Goal: Obtain resource: Obtain resource

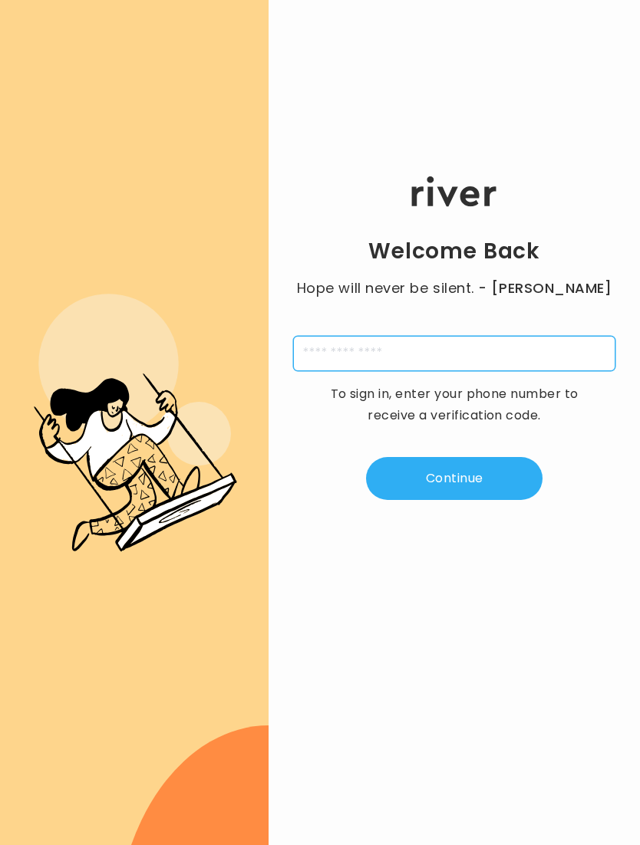
click at [486, 353] on input "tel" at bounding box center [454, 353] width 322 height 35
click at [331, 351] on input "**********" at bounding box center [454, 353] width 322 height 35
type input "**********"
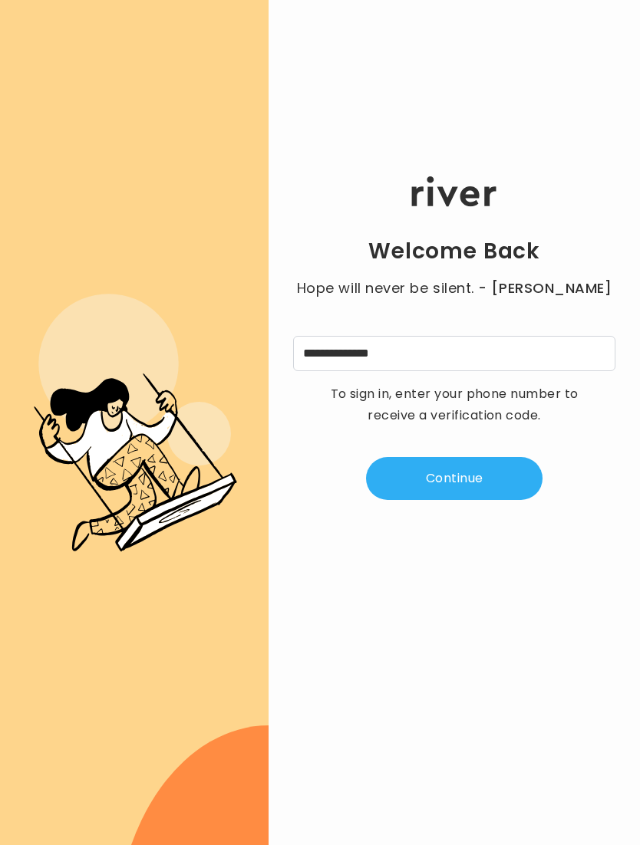
click at [478, 486] on button "Continue" at bounding box center [454, 478] width 176 height 43
click at [384, 351] on input "tel" at bounding box center [378, 353] width 35 height 35
click at [527, 351] on input "tel" at bounding box center [529, 353] width 35 height 35
click at [378, 355] on input "tel" at bounding box center [378, 353] width 35 height 35
type input "*"
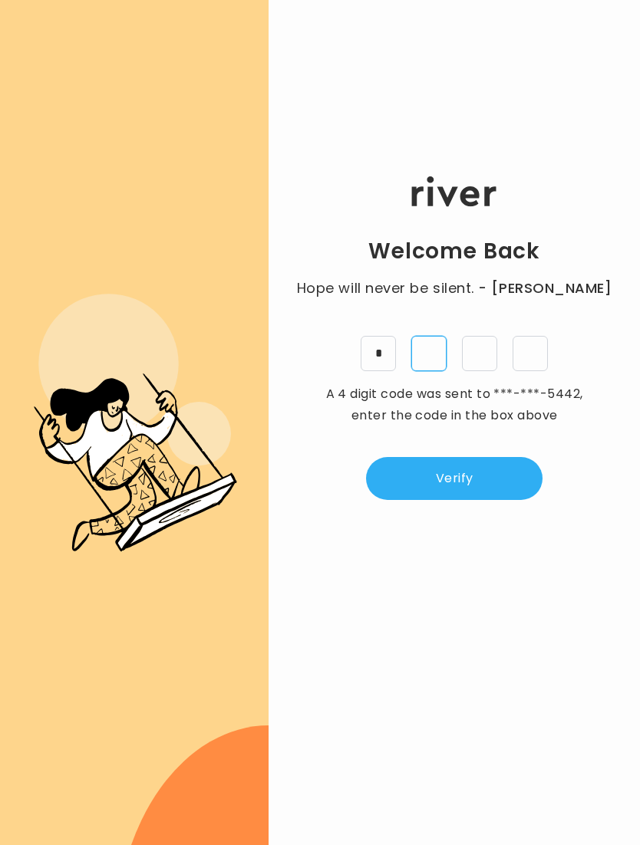
type input "*"
click at [474, 484] on button "Verify" at bounding box center [454, 478] width 176 height 43
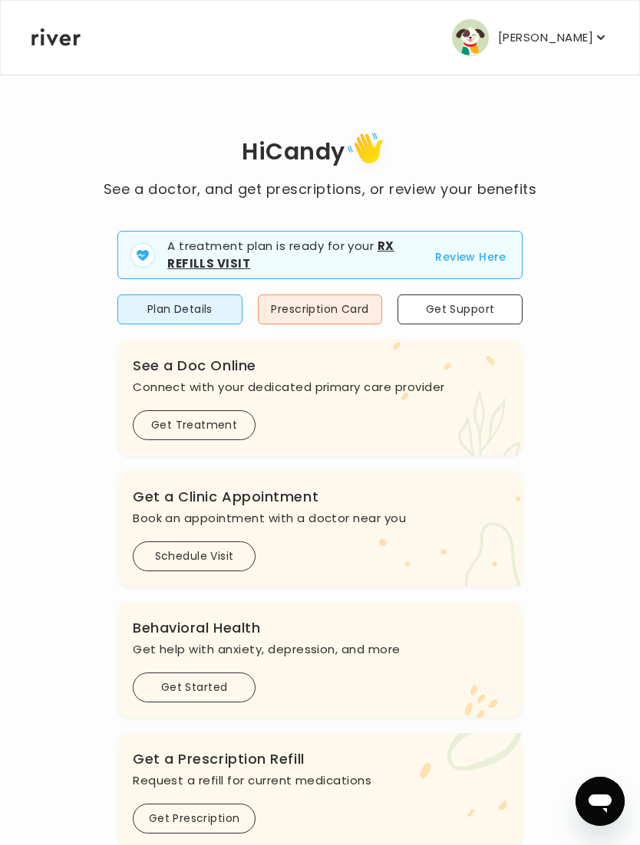
click at [347, 305] on button "Prescription Card" at bounding box center [320, 310] width 125 height 30
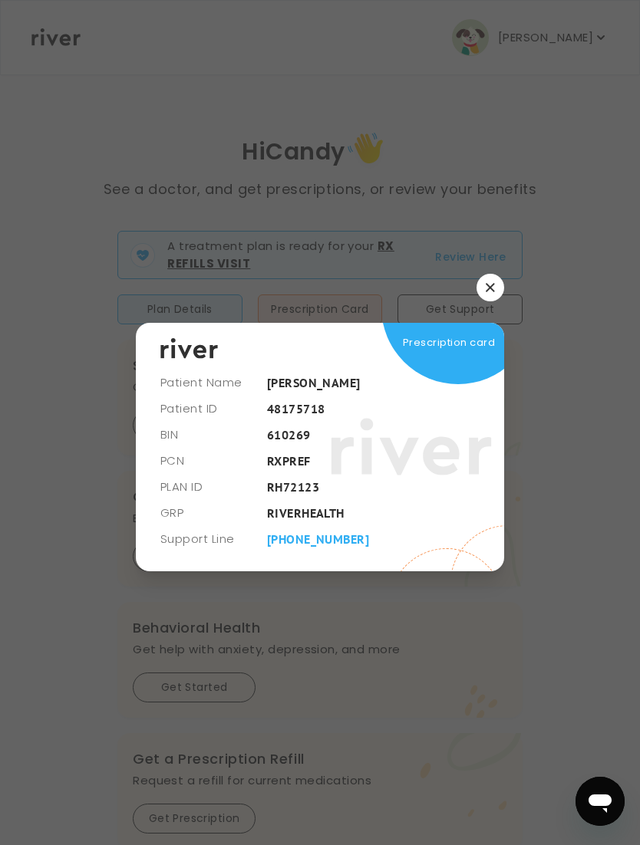
click at [486, 287] on icon "button" at bounding box center [490, 287] width 9 height 9
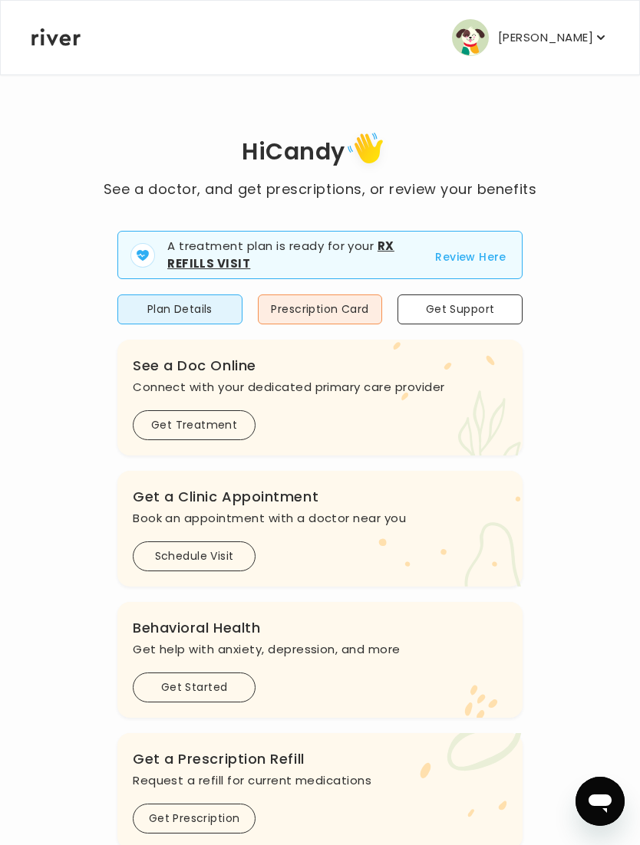
click at [160, 313] on button "Plan Details" at bounding box center [179, 310] width 125 height 30
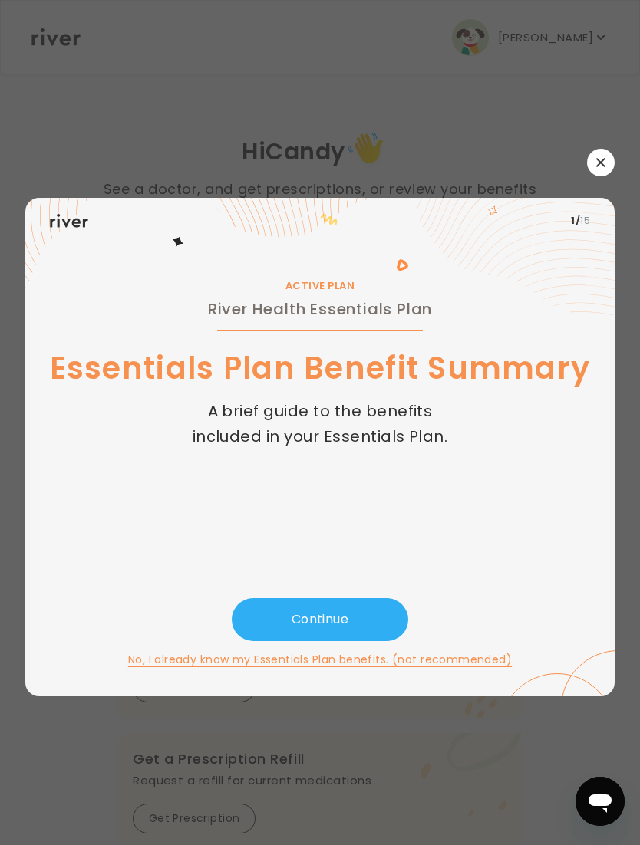
click at [349, 610] on button "Continue" at bounding box center [320, 619] width 176 height 43
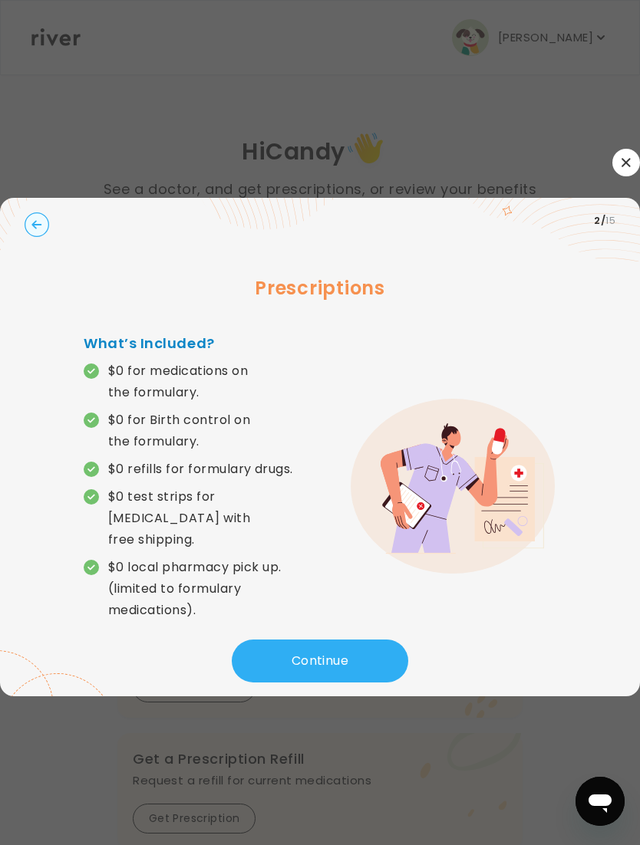
click at [351, 640] on button "Continue" at bounding box center [320, 661] width 176 height 43
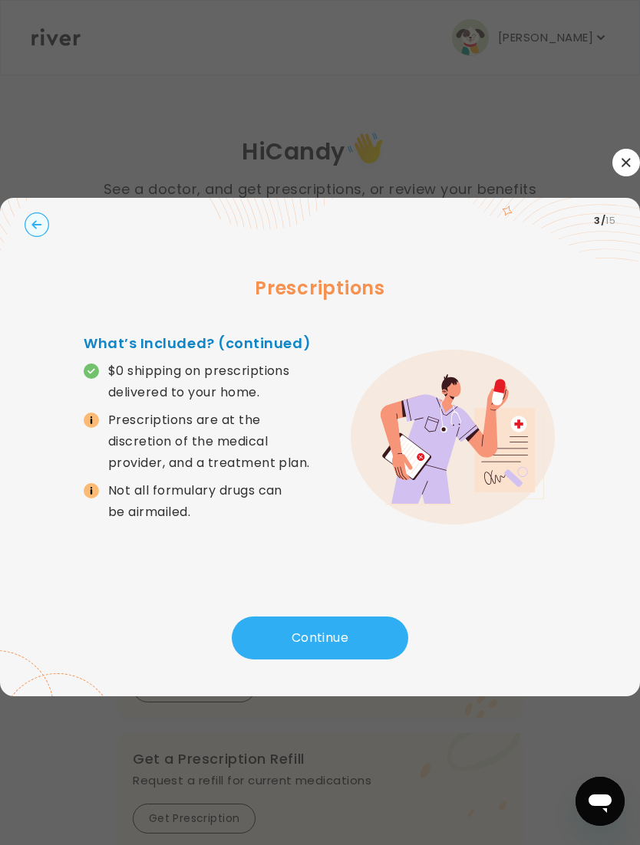
click at [325, 630] on button "Continue" at bounding box center [320, 638] width 176 height 43
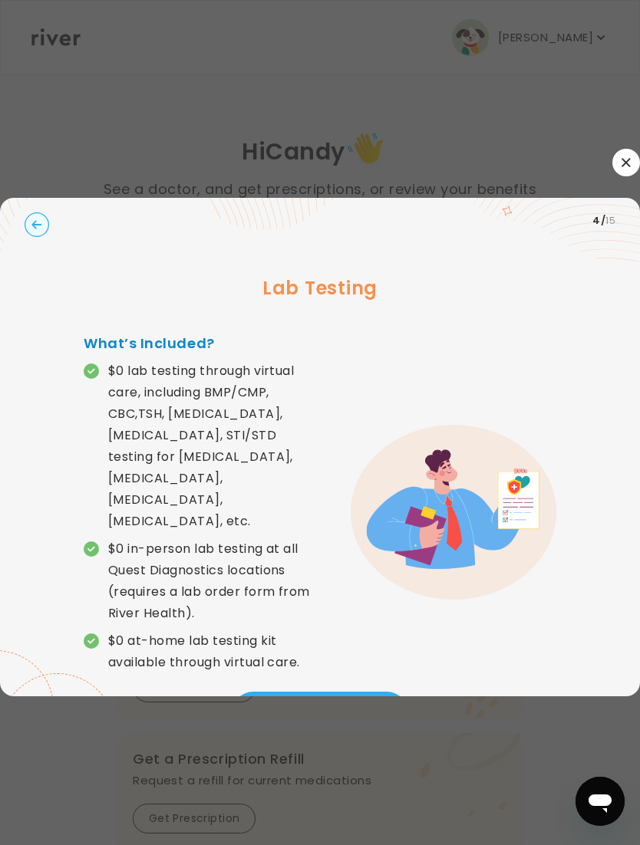
click at [323, 695] on button "Continue" at bounding box center [320, 713] width 176 height 43
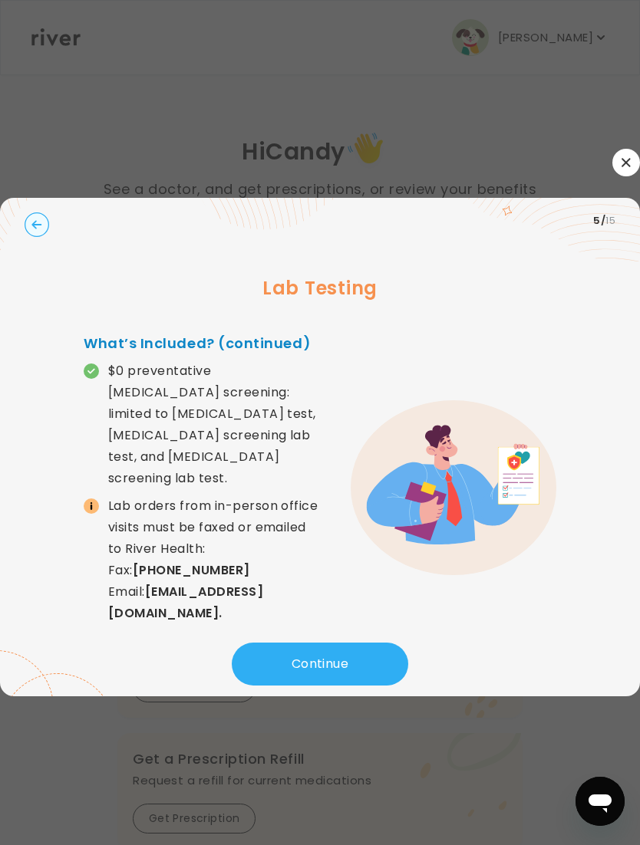
click at [340, 655] on button "Continue" at bounding box center [320, 664] width 176 height 43
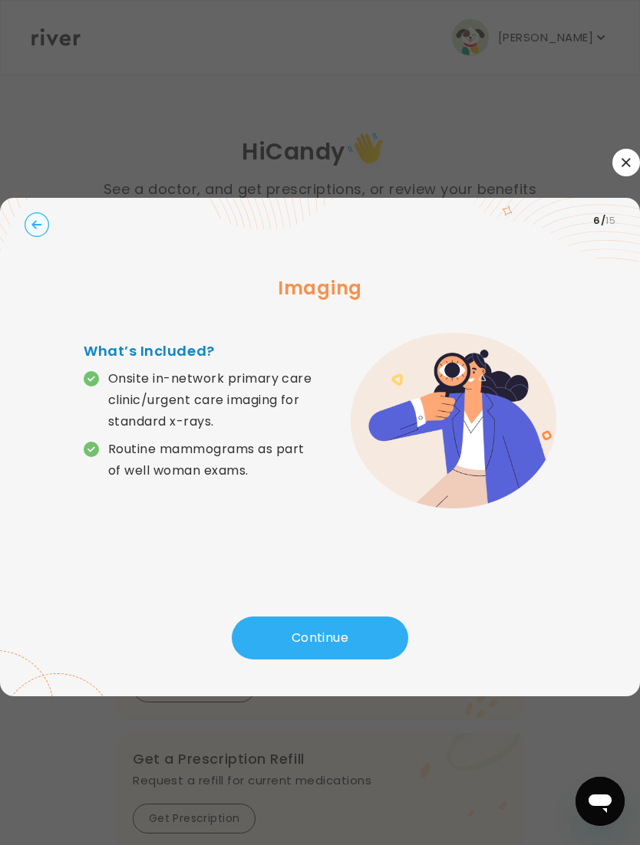
click at [341, 623] on button "Continue" at bounding box center [320, 638] width 176 height 43
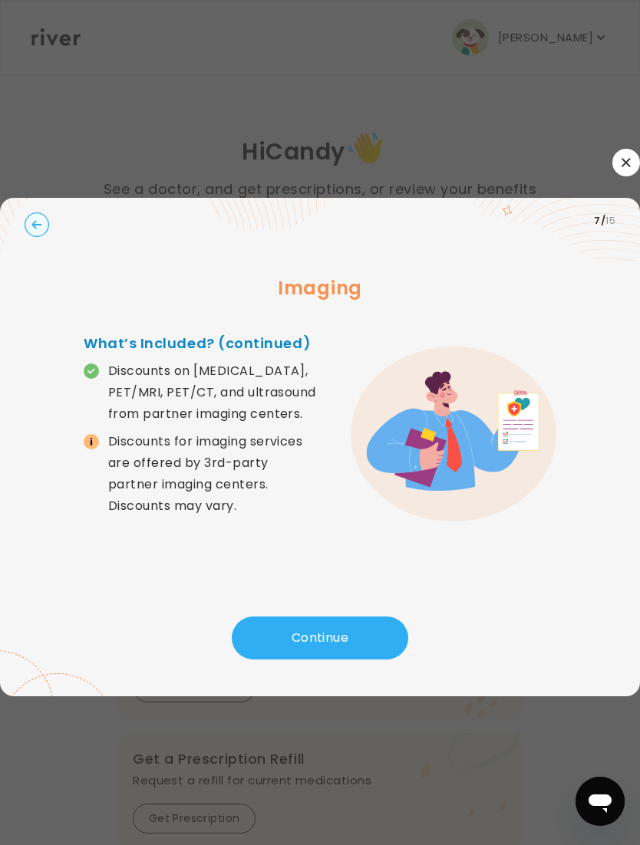
click at [359, 635] on button "Continue" at bounding box center [320, 638] width 176 height 43
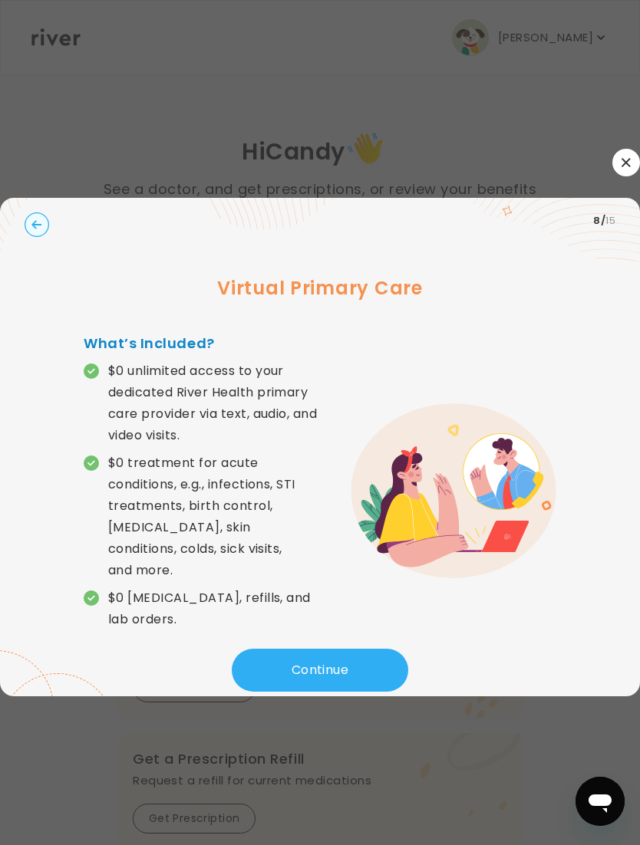
click at [338, 649] on button "Continue" at bounding box center [320, 670] width 176 height 43
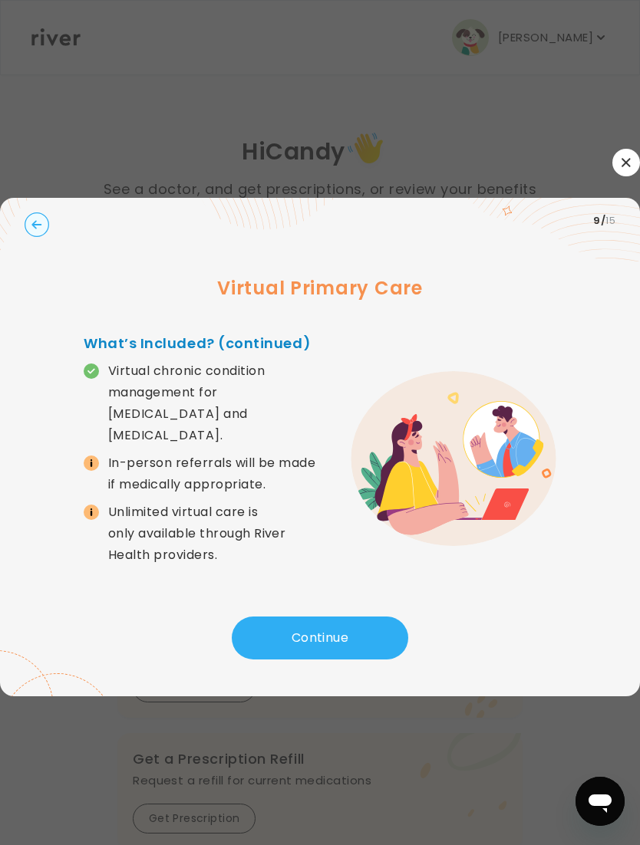
click at [332, 623] on button "Continue" at bounding box center [320, 638] width 176 height 43
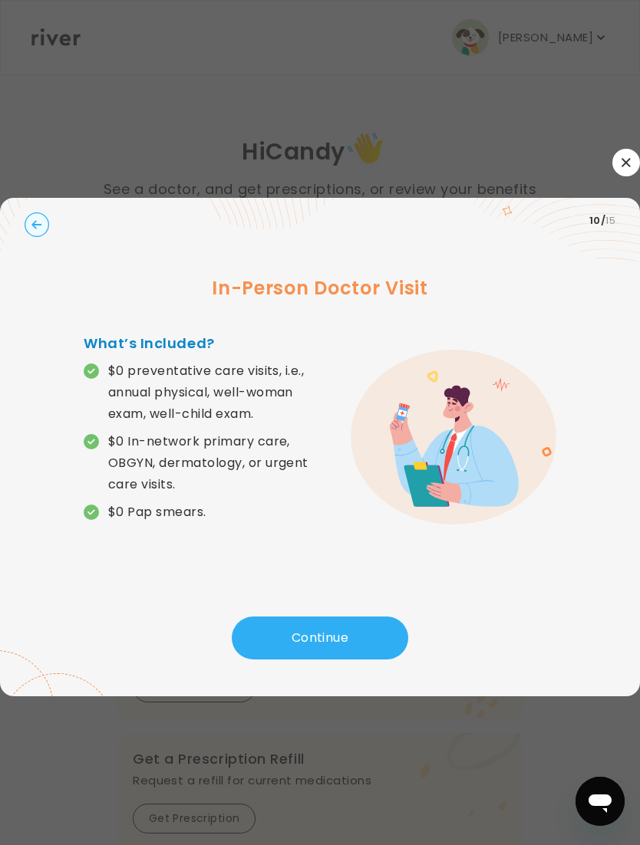
click at [332, 624] on button "Continue" at bounding box center [320, 638] width 176 height 43
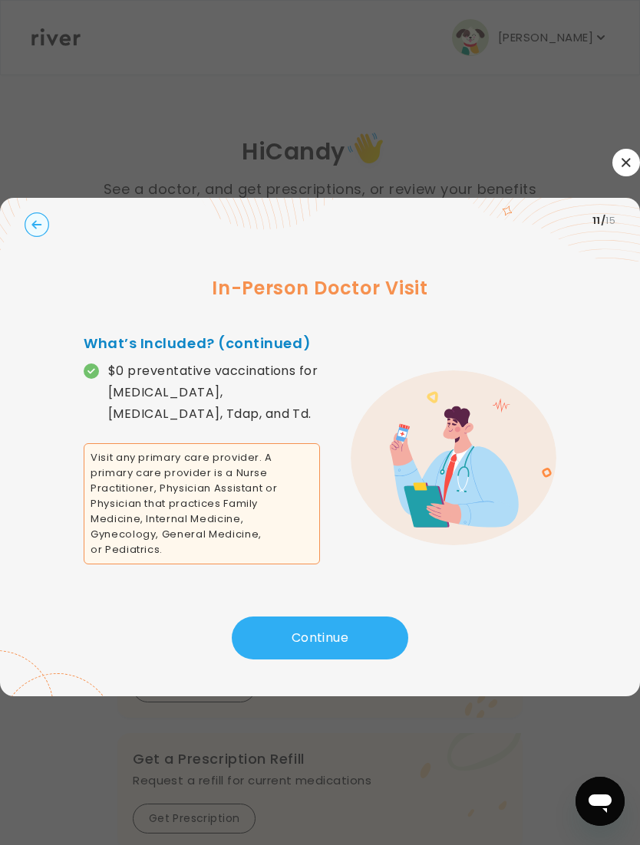
click at [337, 621] on button "Continue" at bounding box center [320, 638] width 176 height 43
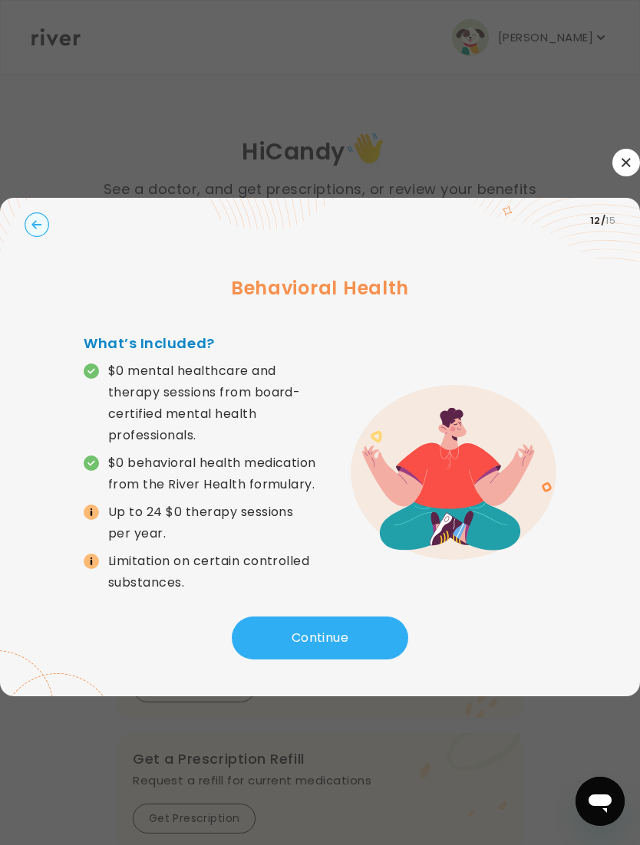
click at [354, 650] on button "Continue" at bounding box center [320, 638] width 176 height 43
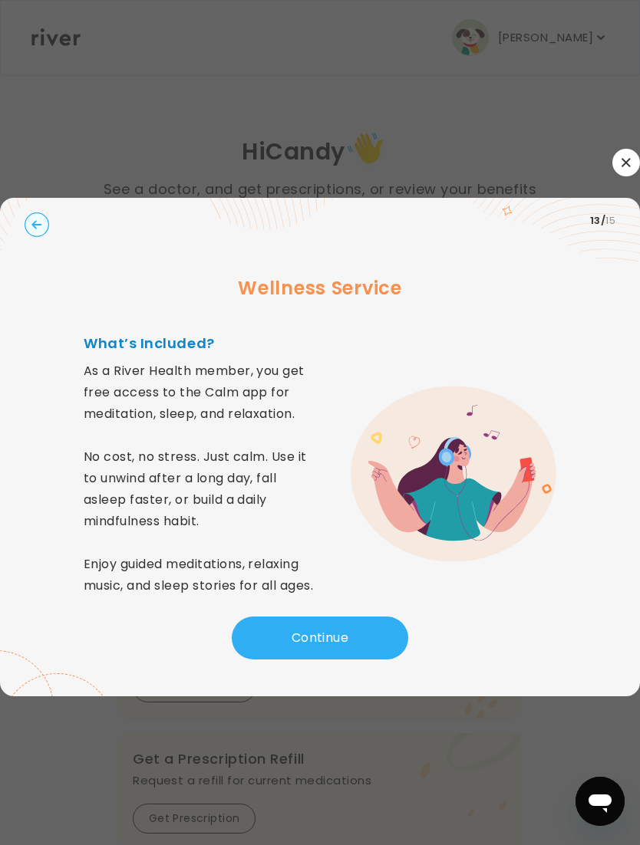
click at [336, 660] on button "Continue" at bounding box center [320, 638] width 176 height 43
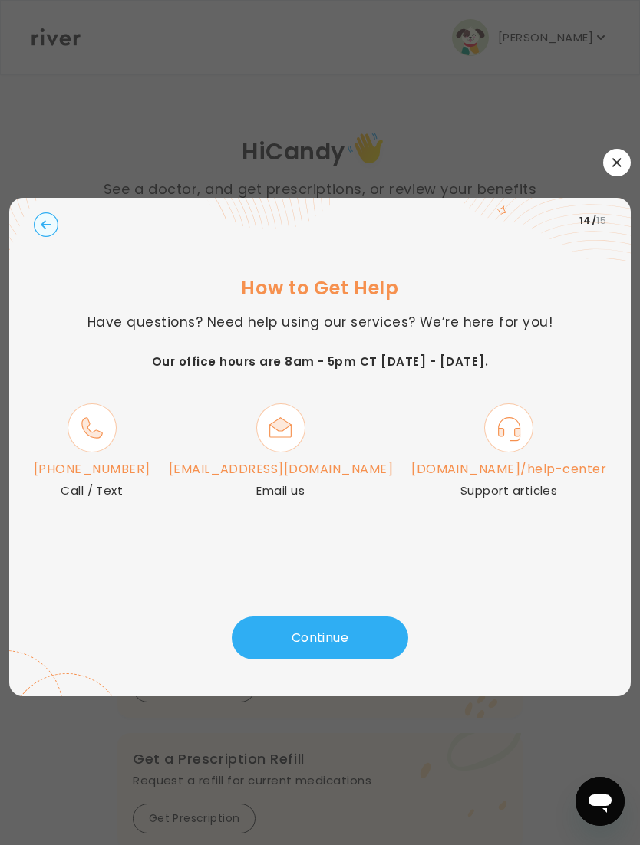
click at [337, 624] on button "Continue" at bounding box center [320, 638] width 176 height 43
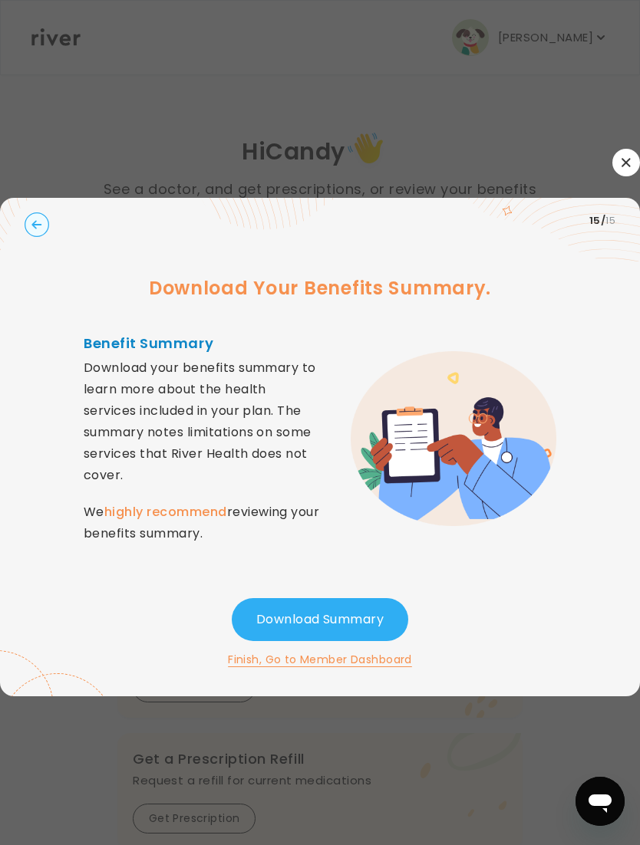
click at [334, 603] on button "Download Summary" at bounding box center [320, 619] width 176 height 43
